Goal: Task Accomplishment & Management: Complete application form

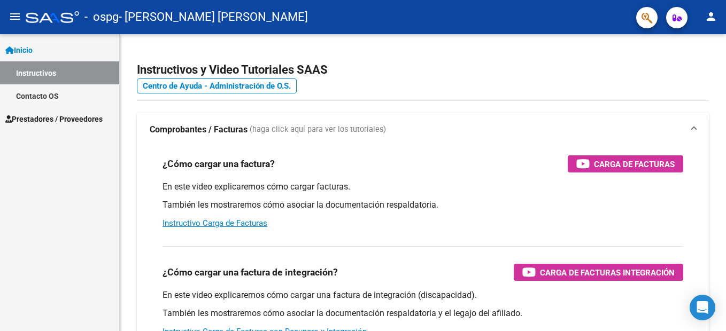
click at [61, 116] on span "Prestadores / Proveedores" at bounding box center [53, 119] width 97 height 12
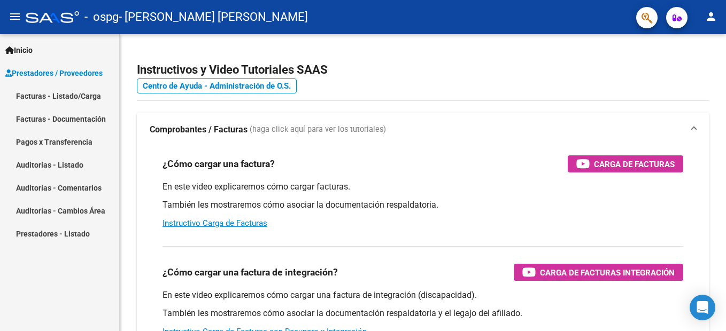
click at [83, 94] on link "Facturas - Listado/Carga" at bounding box center [59, 95] width 119 height 23
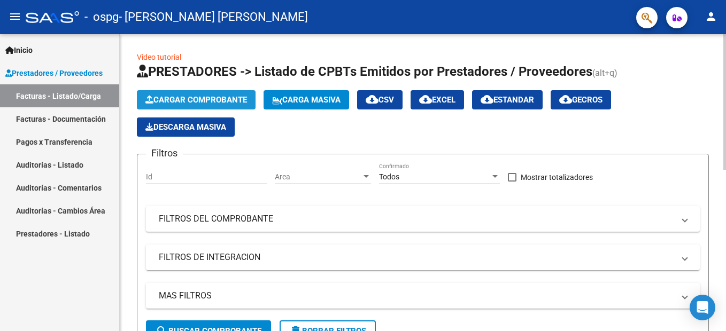
click at [231, 102] on span "Cargar Comprobante" at bounding box center [196, 100] width 102 height 10
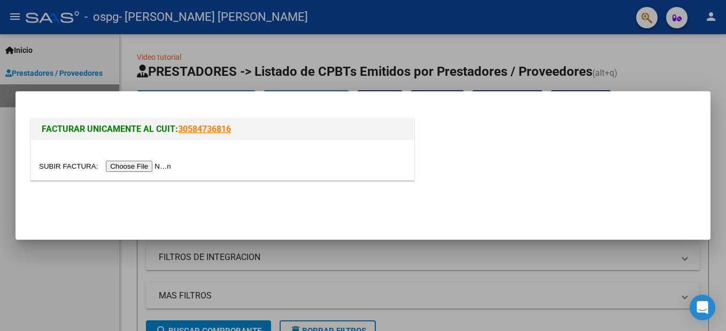
click at [133, 165] on input "file" at bounding box center [106, 166] width 135 height 11
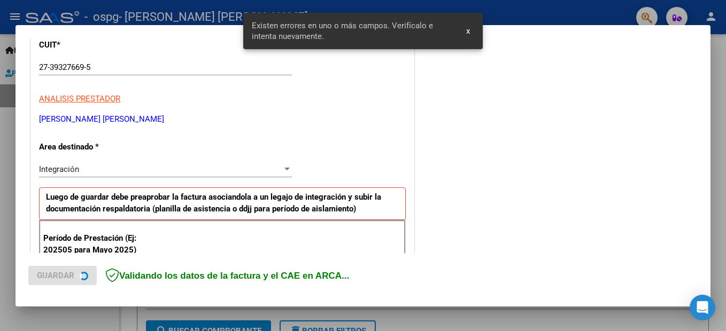
scroll to position [244, 0]
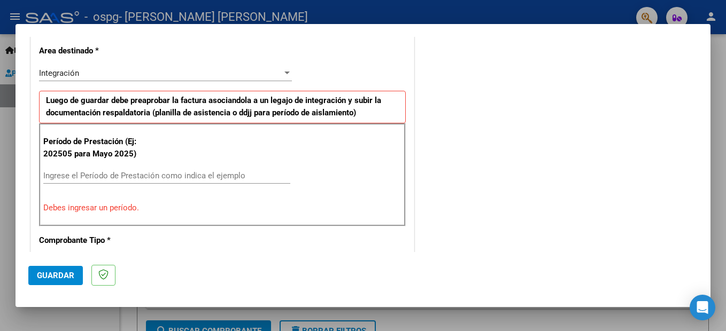
click at [204, 164] on div "Período de Prestación (Ej: 202505 para [DATE]) Ingrese el Período de Prestación…" at bounding box center [222, 174] width 367 height 103
click at [213, 175] on input "Ingrese el Período de Prestación como indica el ejemplo" at bounding box center [166, 176] width 247 height 10
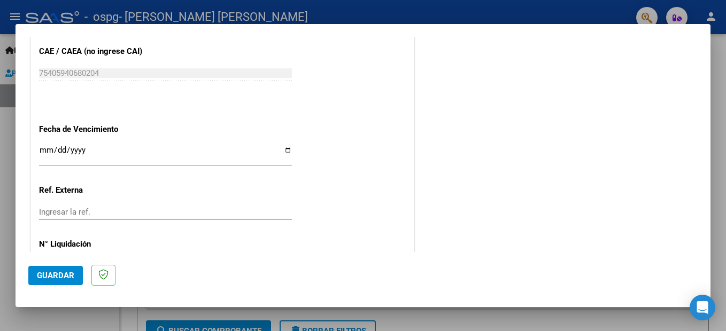
scroll to position [725, 0]
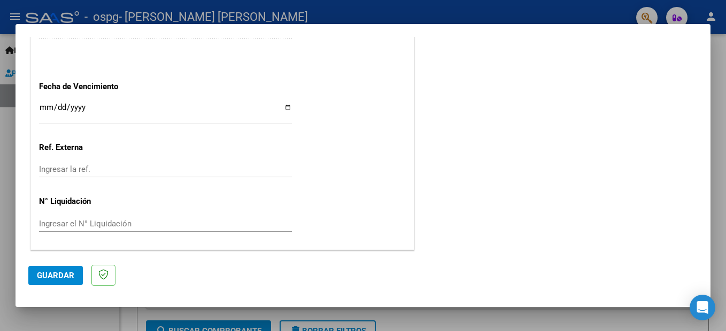
type input "202509"
click at [65, 276] on span "Guardar" at bounding box center [55, 276] width 37 height 10
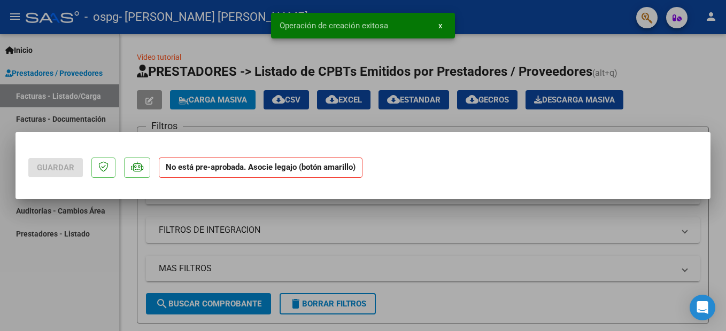
scroll to position [0, 0]
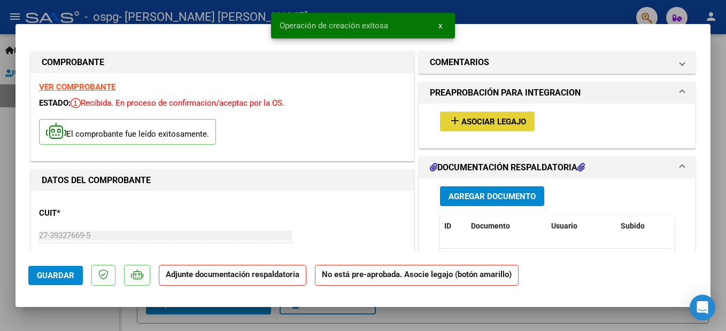
click at [513, 120] on span "Asociar Legajo" at bounding box center [493, 122] width 65 height 10
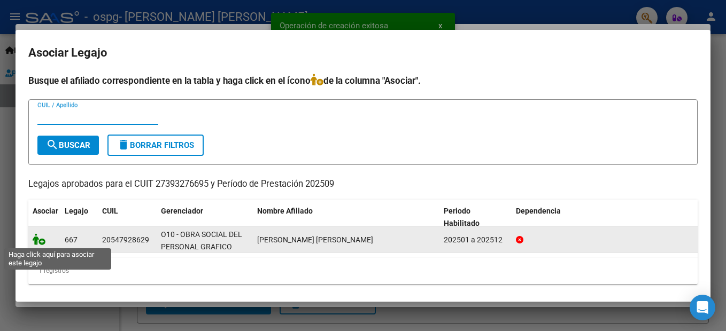
scroll to position [4, 0]
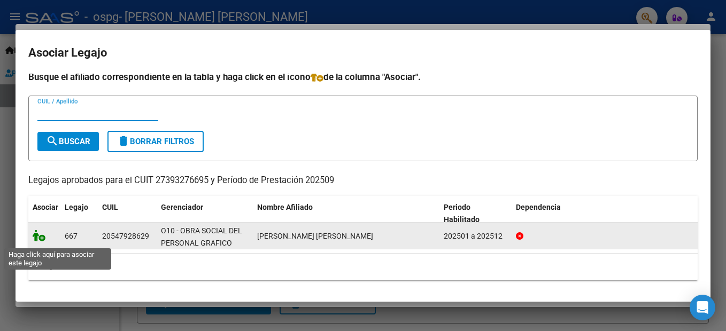
click at [41, 239] on icon at bounding box center [39, 236] width 13 height 12
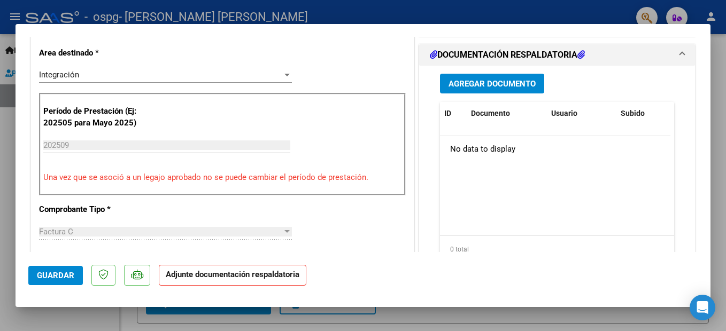
scroll to position [267, 0]
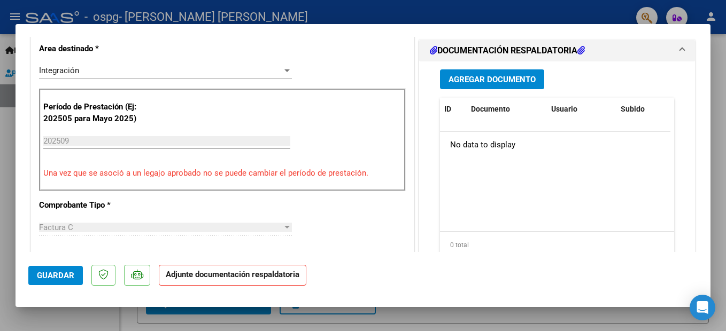
click at [528, 75] on span "Agregar Documento" at bounding box center [492, 80] width 87 height 10
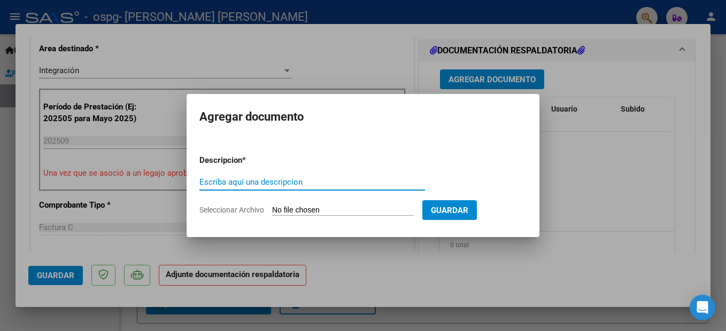
click at [311, 185] on input "Escriba aquí una descripcion" at bounding box center [312, 182] width 226 height 10
type input "FACTURA"
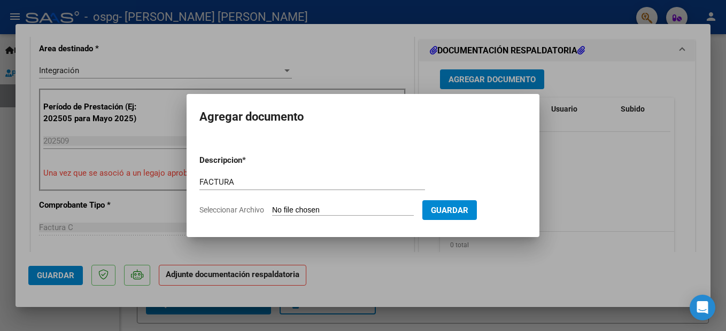
click at [321, 211] on input "Seleccionar Archivo" at bounding box center [343, 211] width 142 height 10
type input "C:\fakepath\27393276695_011_00001_00001030.pdf"
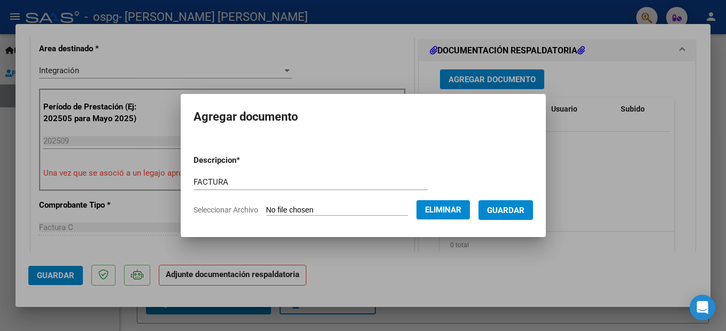
click at [512, 210] on span "Guardar" at bounding box center [505, 211] width 37 height 10
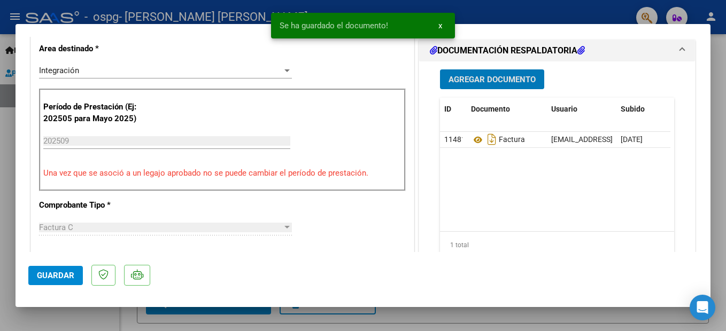
click at [499, 82] on span "Agregar Documento" at bounding box center [492, 80] width 87 height 10
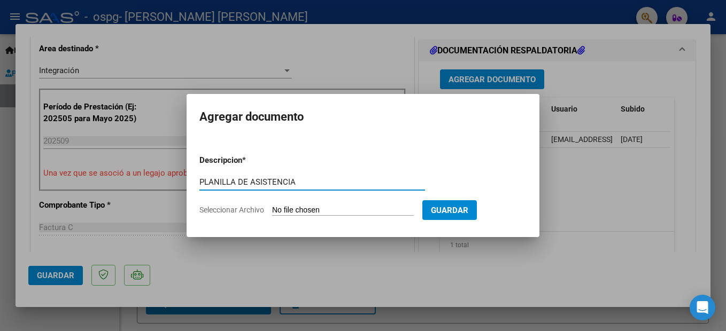
type input "PLANILLA DE ASISTENCIA"
click at [345, 206] on input "Seleccionar Archivo" at bounding box center [343, 211] width 142 height 10
type input "C:\fakepath\Foto de [PERSON_NAME] (15).pdf"
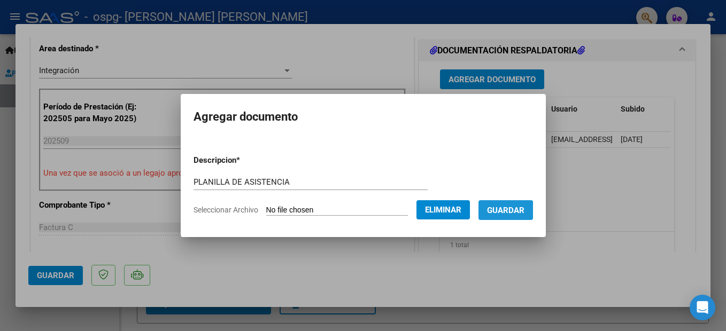
click at [503, 211] on span "Guardar" at bounding box center [505, 211] width 37 height 10
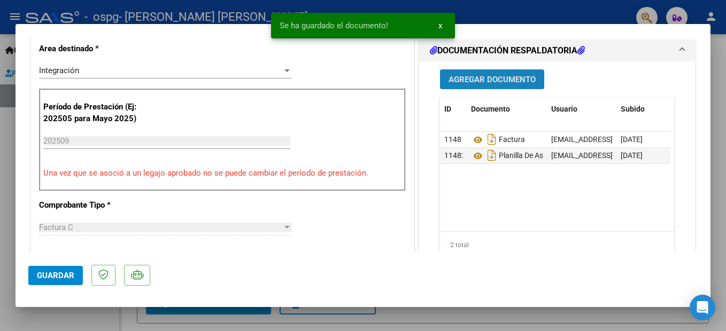
click at [493, 78] on span "Agregar Documento" at bounding box center [492, 80] width 87 height 10
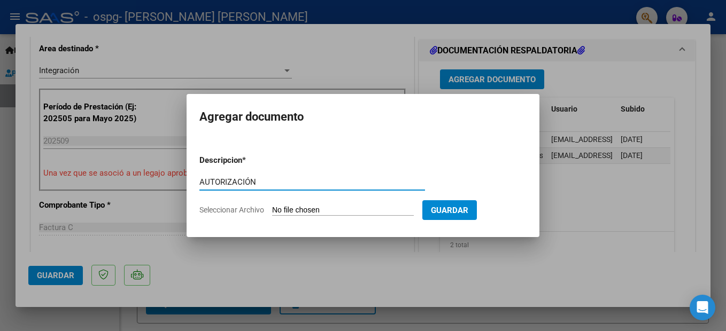
type input "AUTORIZACIÓN"
click at [364, 206] on input "Seleccionar Archivo" at bounding box center [343, 211] width 142 height 10
type input "C:\fakepath\autorizacion 2025 (8).pdf"
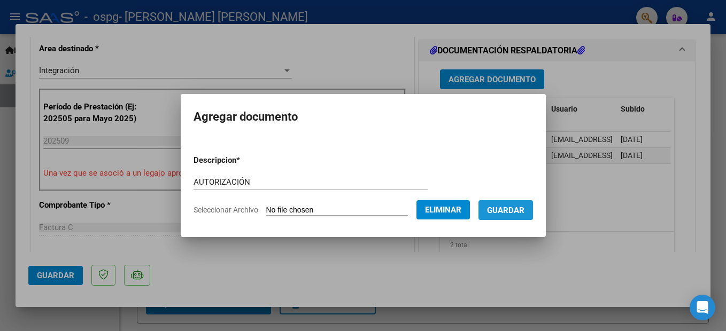
click at [505, 210] on span "Guardar" at bounding box center [505, 211] width 37 height 10
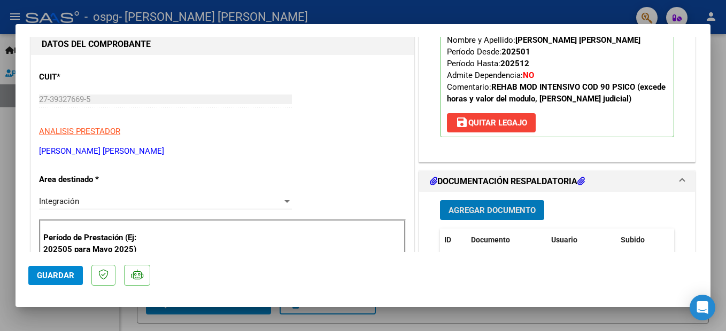
scroll to position [214, 0]
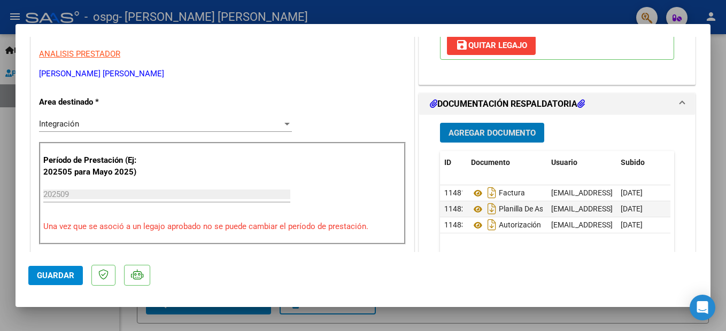
click at [57, 275] on span "Guardar" at bounding box center [55, 276] width 37 height 10
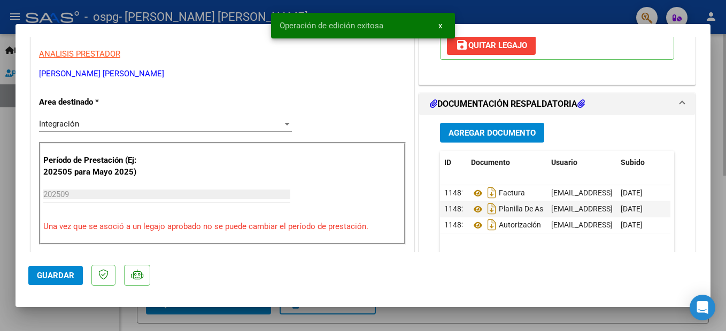
click at [426, 314] on div at bounding box center [363, 165] width 726 height 331
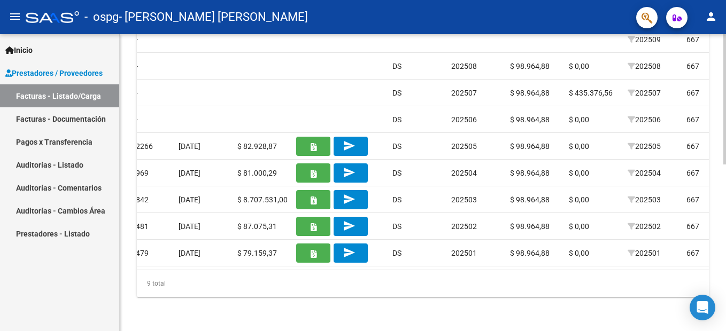
scroll to position [0, 1241]
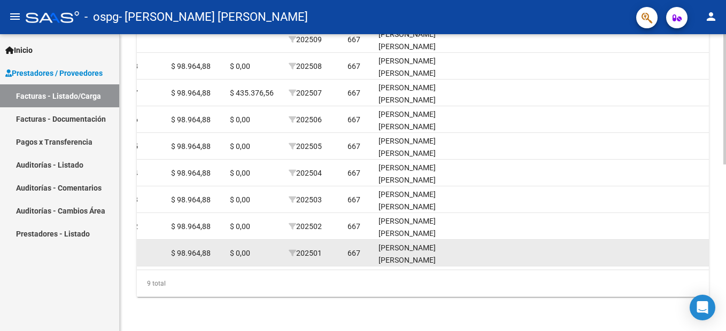
drag, startPoint x: 559, startPoint y: 267, endPoint x: 601, endPoint y: 262, distance: 42.4
click at [601, 262] on datatable-body "61956 Integración [PERSON_NAME] [PERSON_NAME] 27393276695 Factura C: 1 - 1030 $…" at bounding box center [423, 145] width 572 height 249
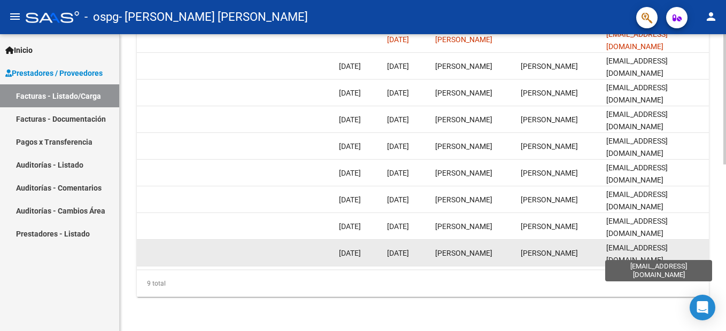
scroll to position [267, 0]
